Goal: Find specific page/section: Find specific page/section

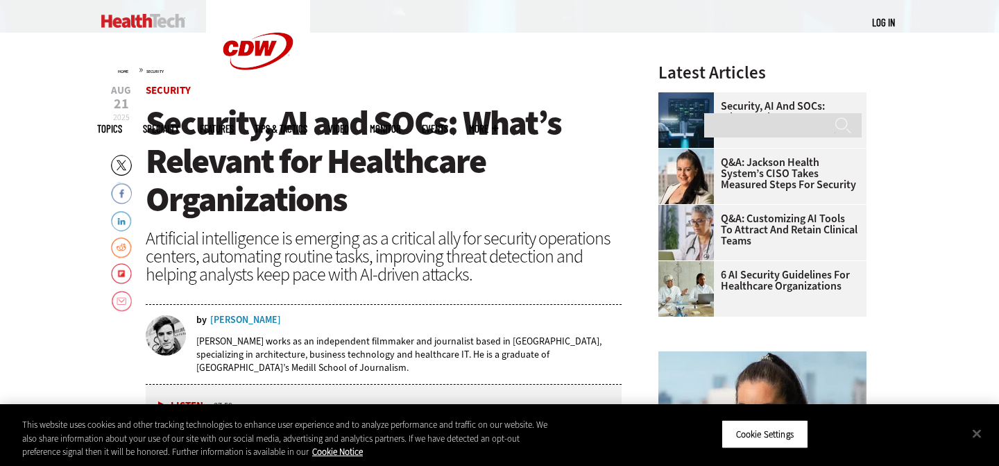
click at [230, 317] on div "Nathan Eddy" at bounding box center [245, 320] width 71 height 10
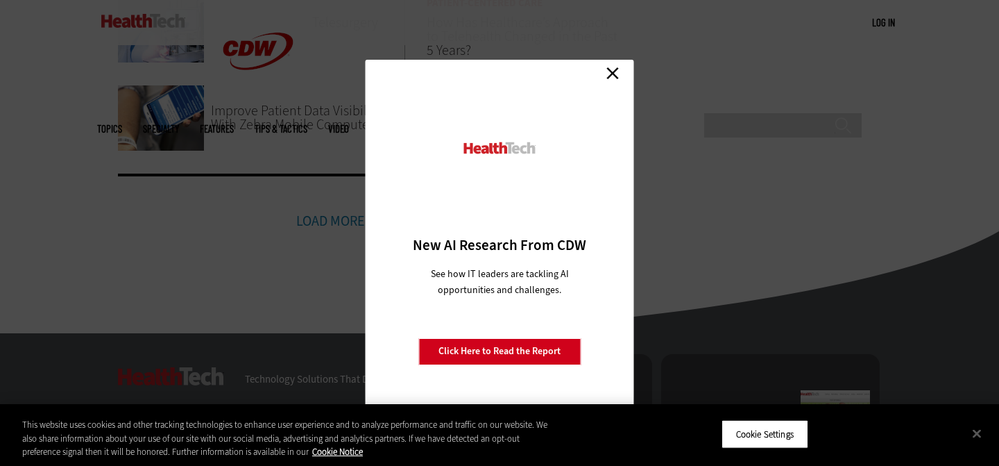
scroll to position [1123, 0]
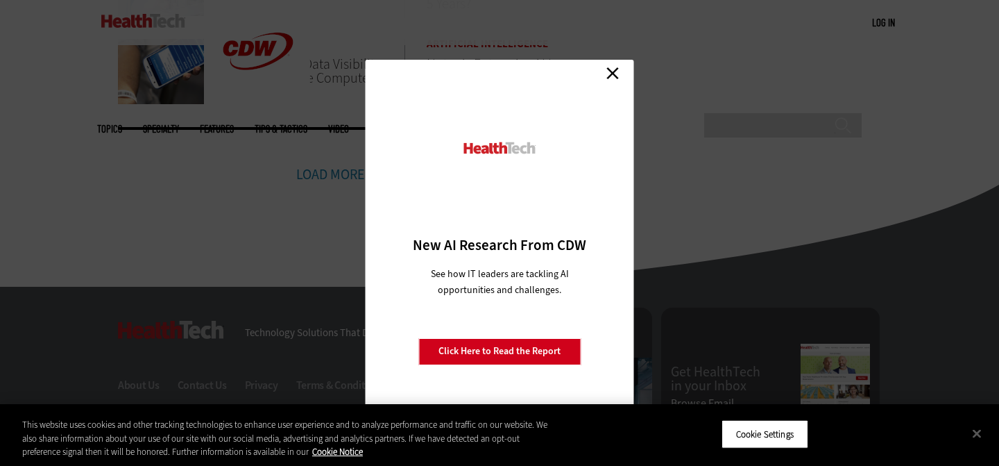
click at [194, 234] on div "Close New AI Research From CDW See how IT leaders are tackling AI opportunities…" at bounding box center [499, 233] width 999 height 466
click at [615, 73] on link "Close" at bounding box center [612, 73] width 21 height 21
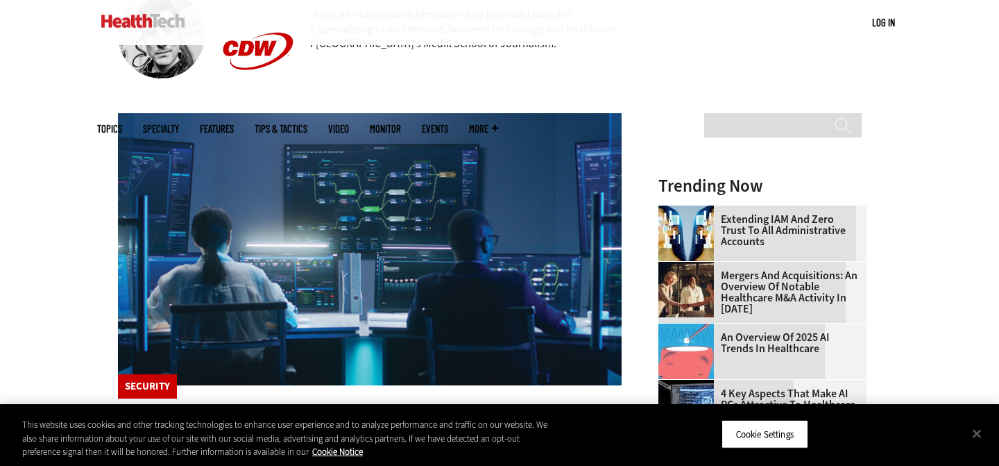
scroll to position [143, 0]
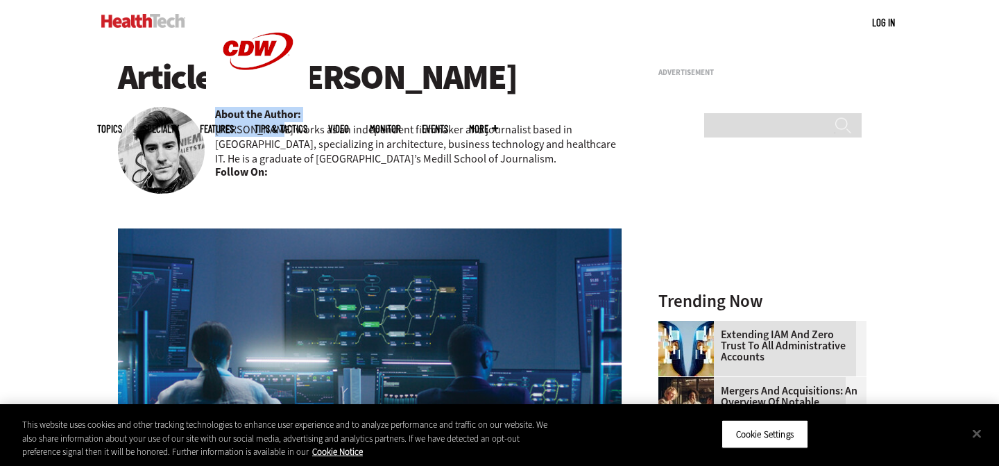
drag, startPoint x: 275, startPoint y: 130, endPoint x: 204, endPoint y: 138, distance: 71.2
click at [204, 138] on div "Articles By [PERSON_NAME] About the Author: [PERSON_NAME] works as an independe…" at bounding box center [370, 119] width 504 height 123
click at [302, 160] on p "[PERSON_NAME] works as an independent filmmaker and journalist based in [GEOGRA…" at bounding box center [418, 144] width 407 height 44
click at [237, 176] on b "Follow On:" at bounding box center [241, 171] width 53 height 15
